Goal: Find specific page/section: Find specific page/section

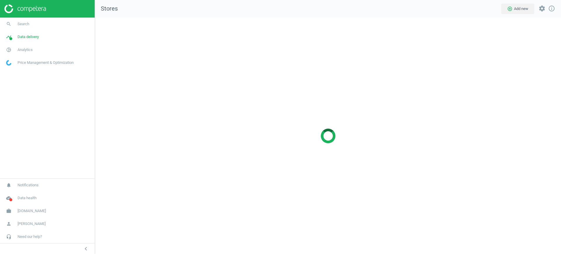
scroll to position [236, 467]
click at [23, 211] on span "[DOMAIN_NAME]" at bounding box center [32, 210] width 28 height 5
click at [19, 191] on span "Switch campaign" at bounding box center [19, 193] width 26 height 5
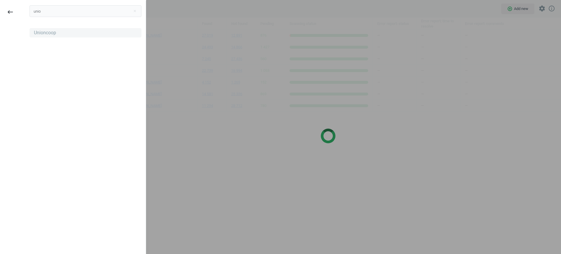
type input "unio"
click at [46, 33] on div "Unioncoop" at bounding box center [45, 33] width 22 height 6
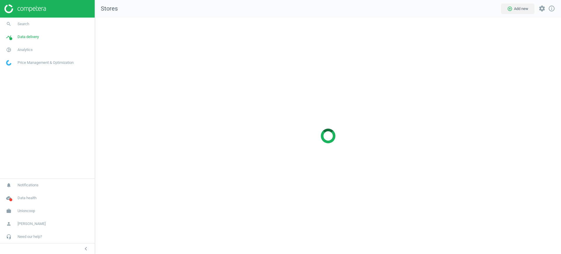
scroll to position [236, 467]
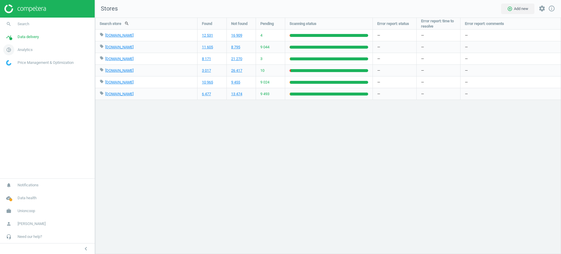
click at [21, 47] on span "Analytics" at bounding box center [25, 49] width 15 height 5
click at [27, 35] on span "Data delivery" at bounding box center [28, 36] width 21 height 5
click at [16, 47] on span "Overview" at bounding box center [13, 49] width 14 height 5
